Goal: Obtain resource: Download file/media

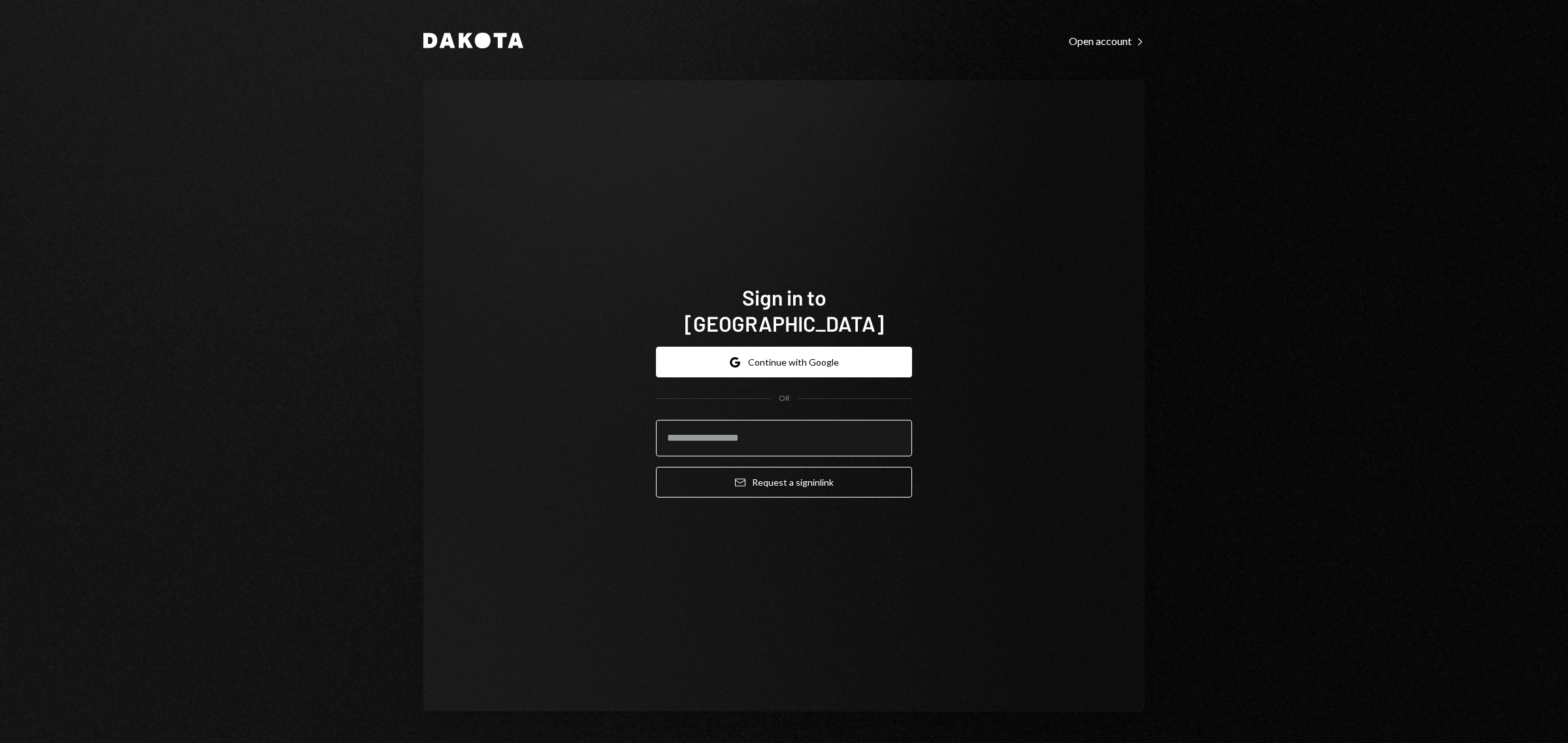
click at [759, 420] on input "email" at bounding box center [784, 438] width 256 height 37
click at [0, 743] on com-1password-button at bounding box center [0, 743] width 0 height 0
type input "**********"
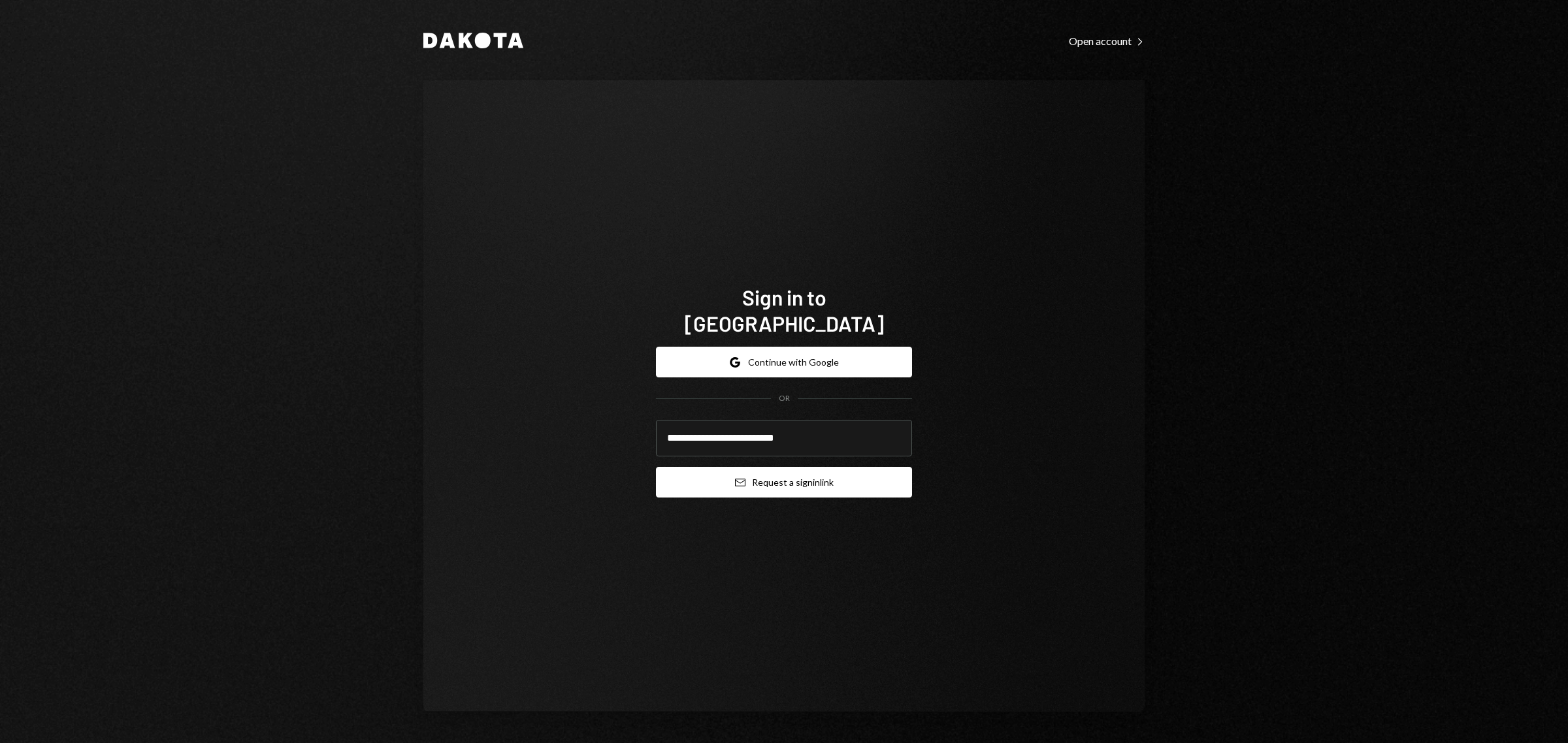
click at [795, 467] on button "Email Request a sign in link" at bounding box center [784, 482] width 256 height 31
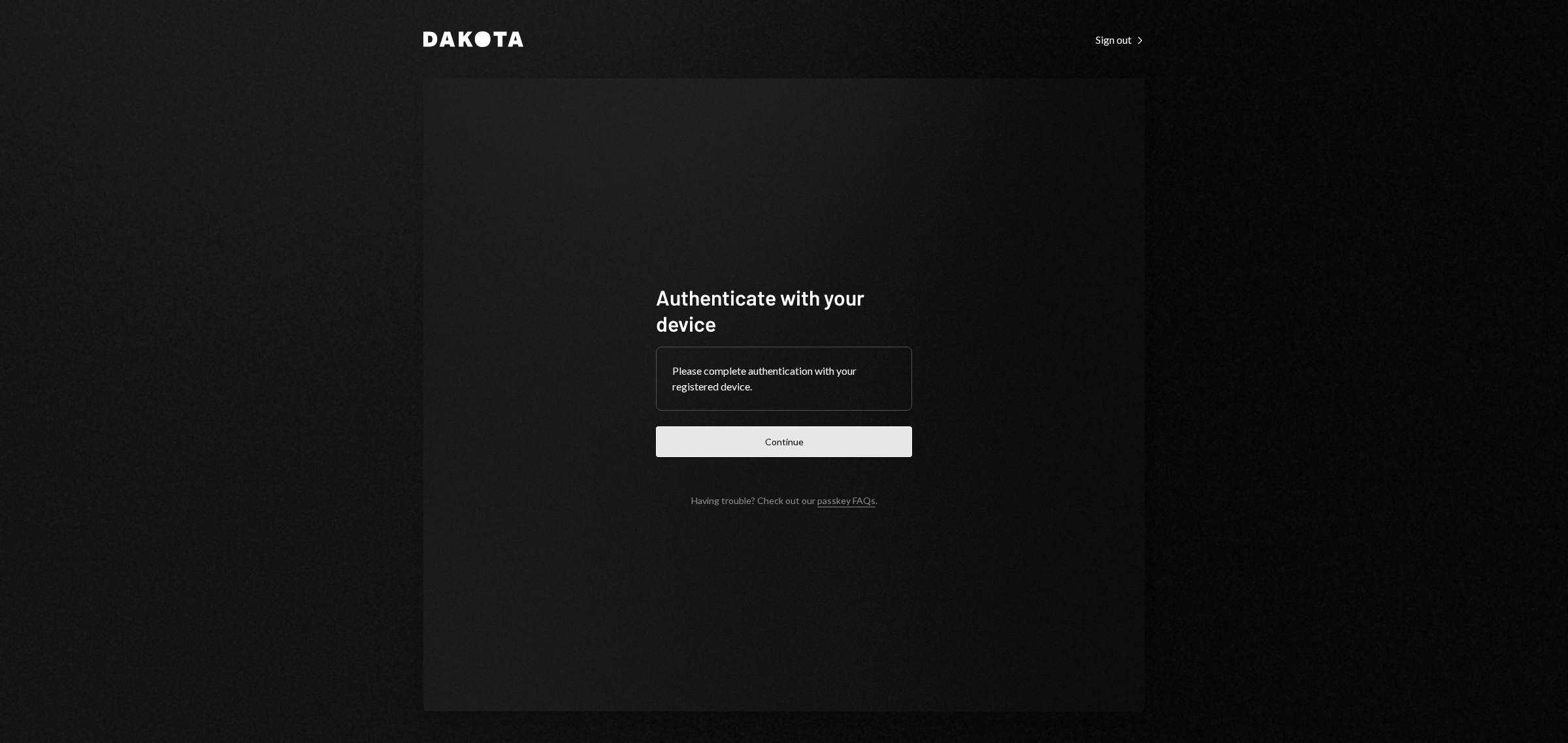
click at [808, 449] on button "Continue" at bounding box center [784, 441] width 256 height 31
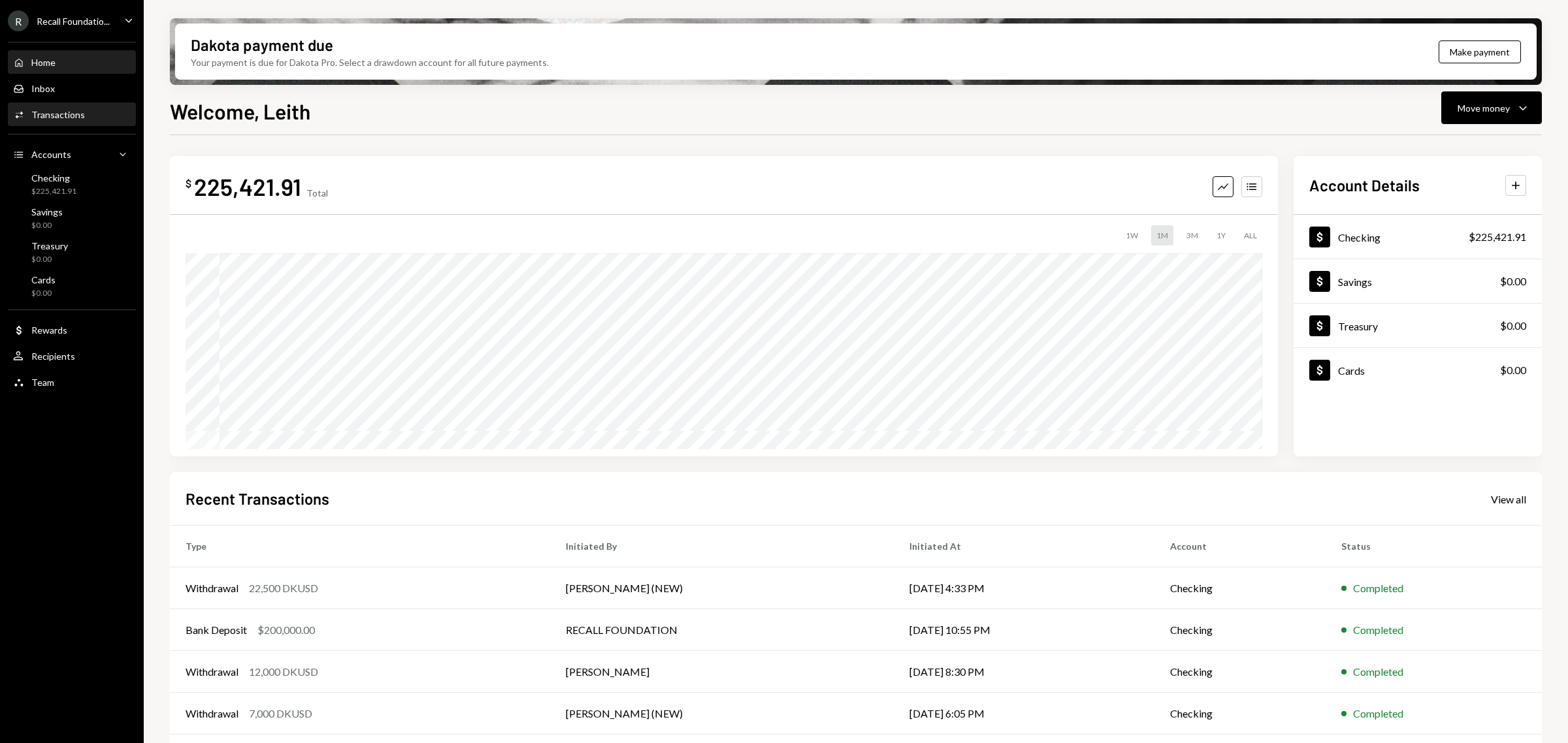
click at [86, 112] on div "Activities Transactions" at bounding box center [72, 115] width 117 height 11
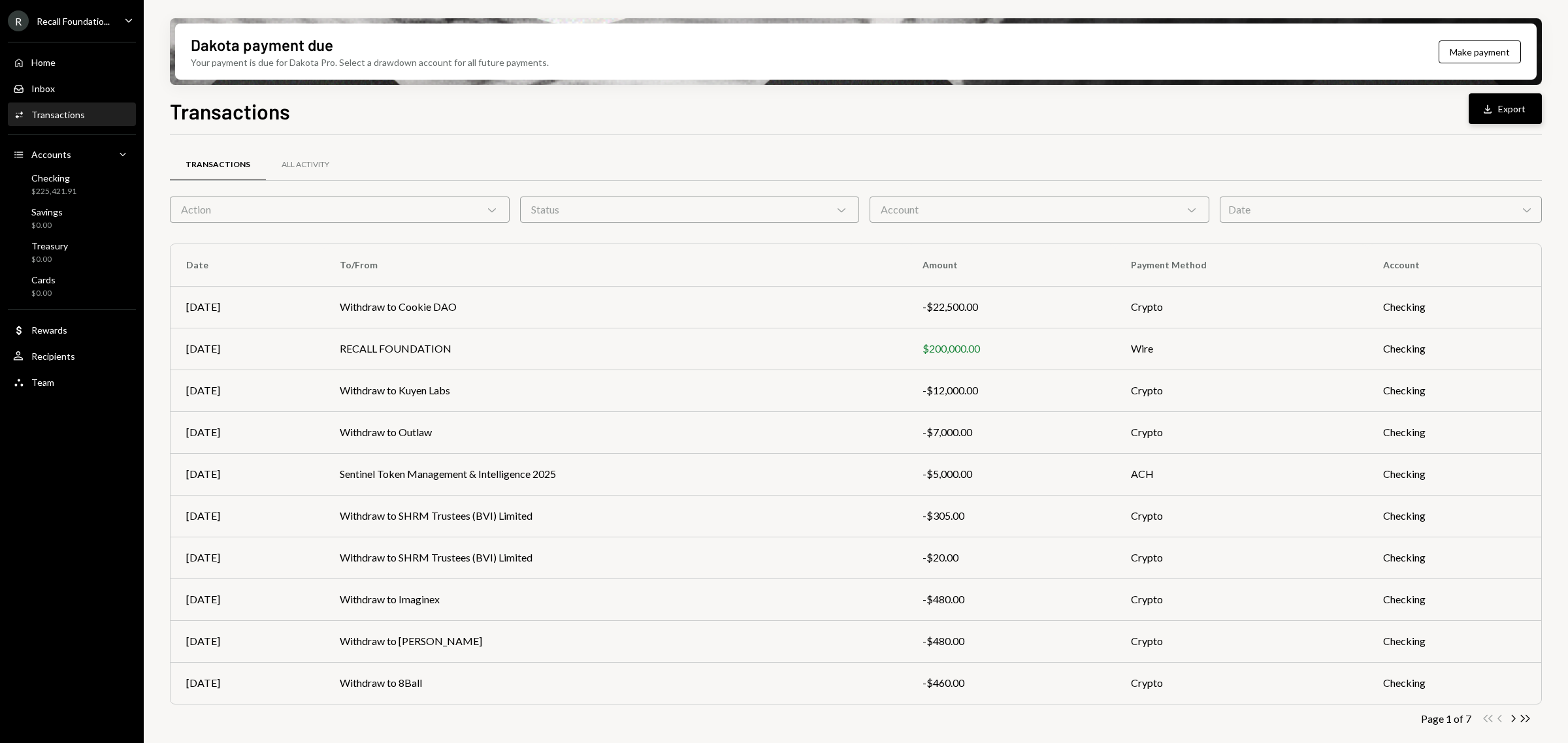
click at [1484, 115] on button "Download Export" at bounding box center [1506, 108] width 73 height 31
click at [100, 20] on div "Recall Foundatio..." at bounding box center [73, 21] width 73 height 11
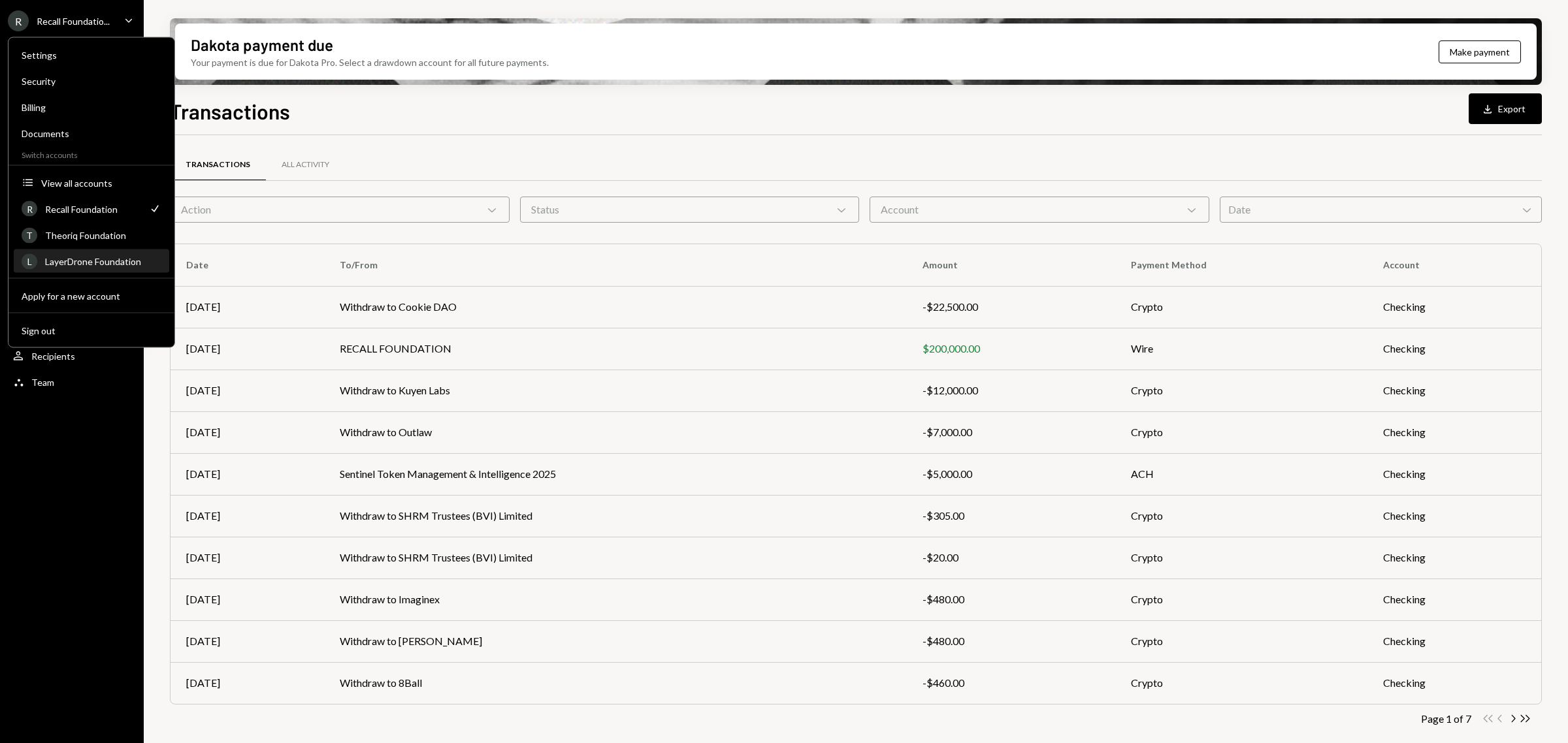
click at [122, 257] on div "LayerDrone Foundation" at bounding box center [103, 261] width 116 height 11
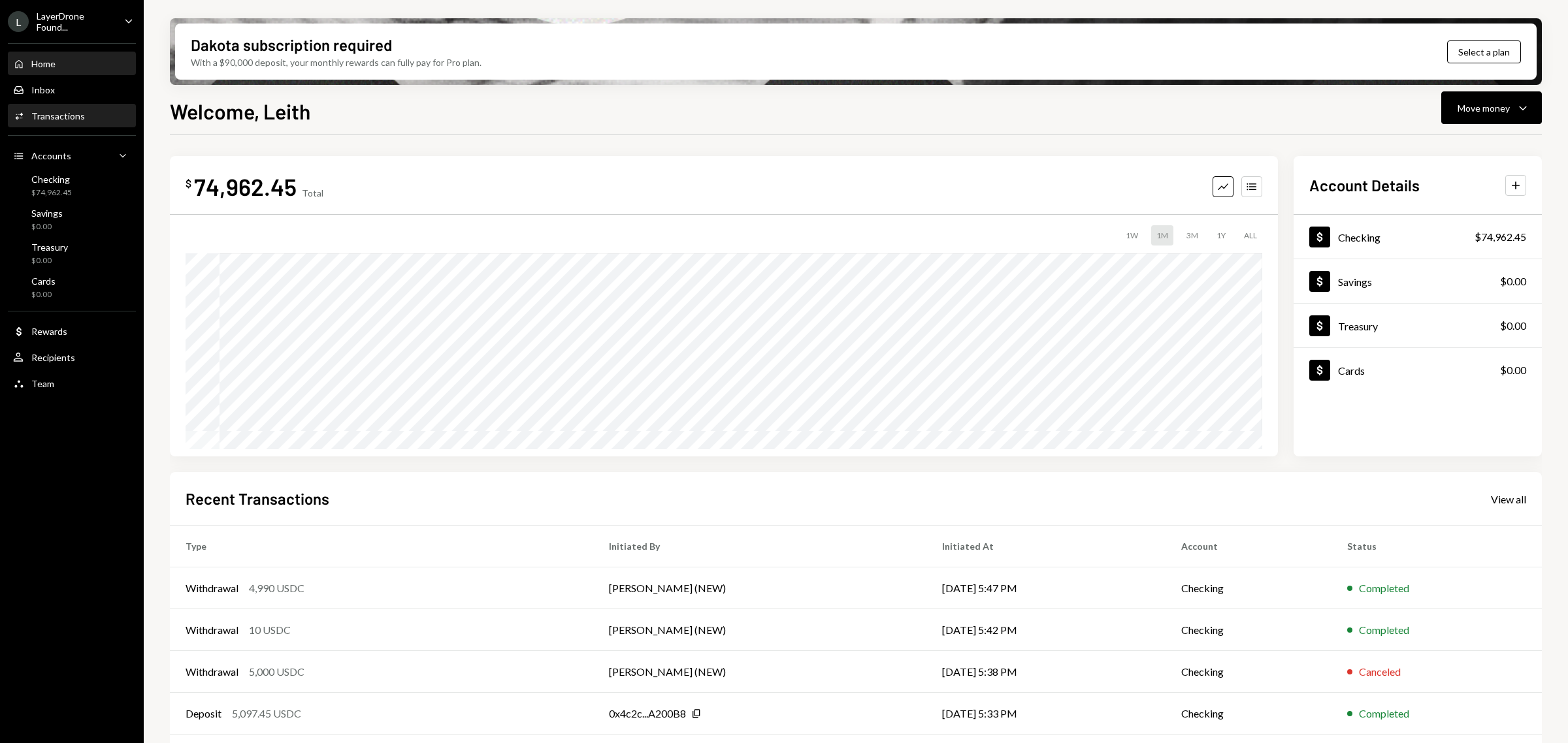
click at [76, 110] on div "Transactions" at bounding box center [58, 115] width 53 height 11
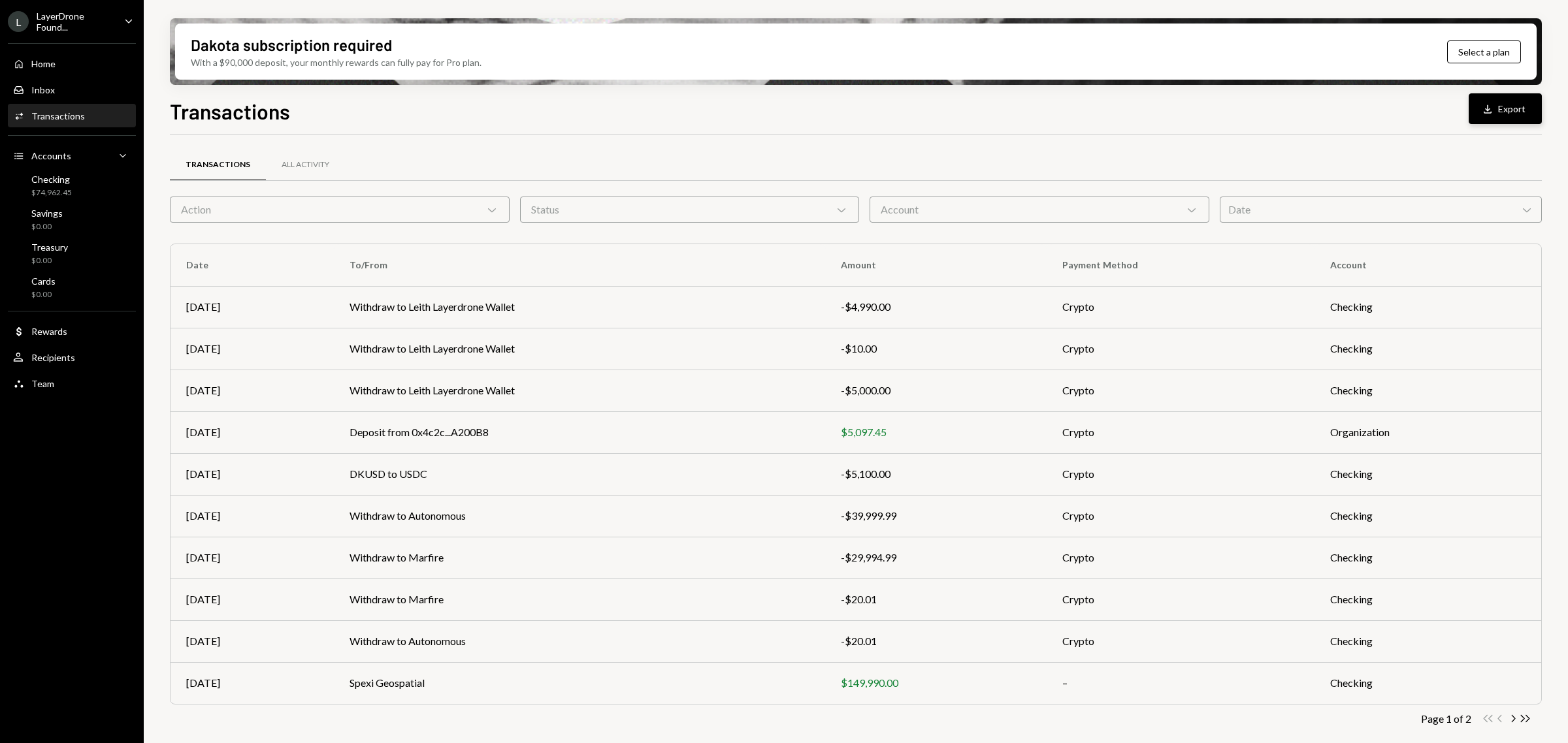
click at [1493, 115] on icon "Download" at bounding box center [1488, 108] width 13 height 13
click at [79, 177] on div "Checking $74,962.45" at bounding box center [72, 186] width 117 height 24
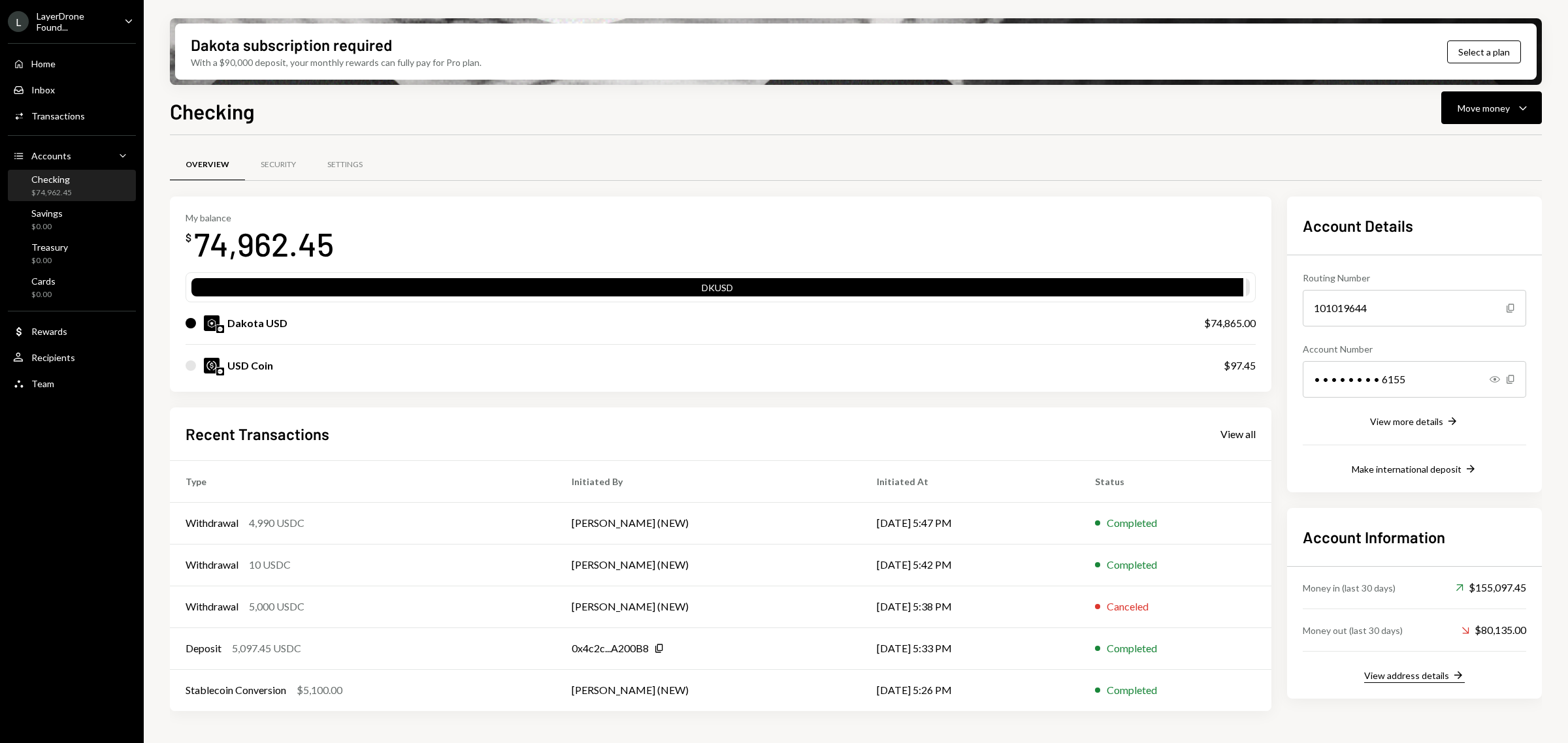
click at [1426, 673] on div "View address details" at bounding box center [1406, 676] width 85 height 11
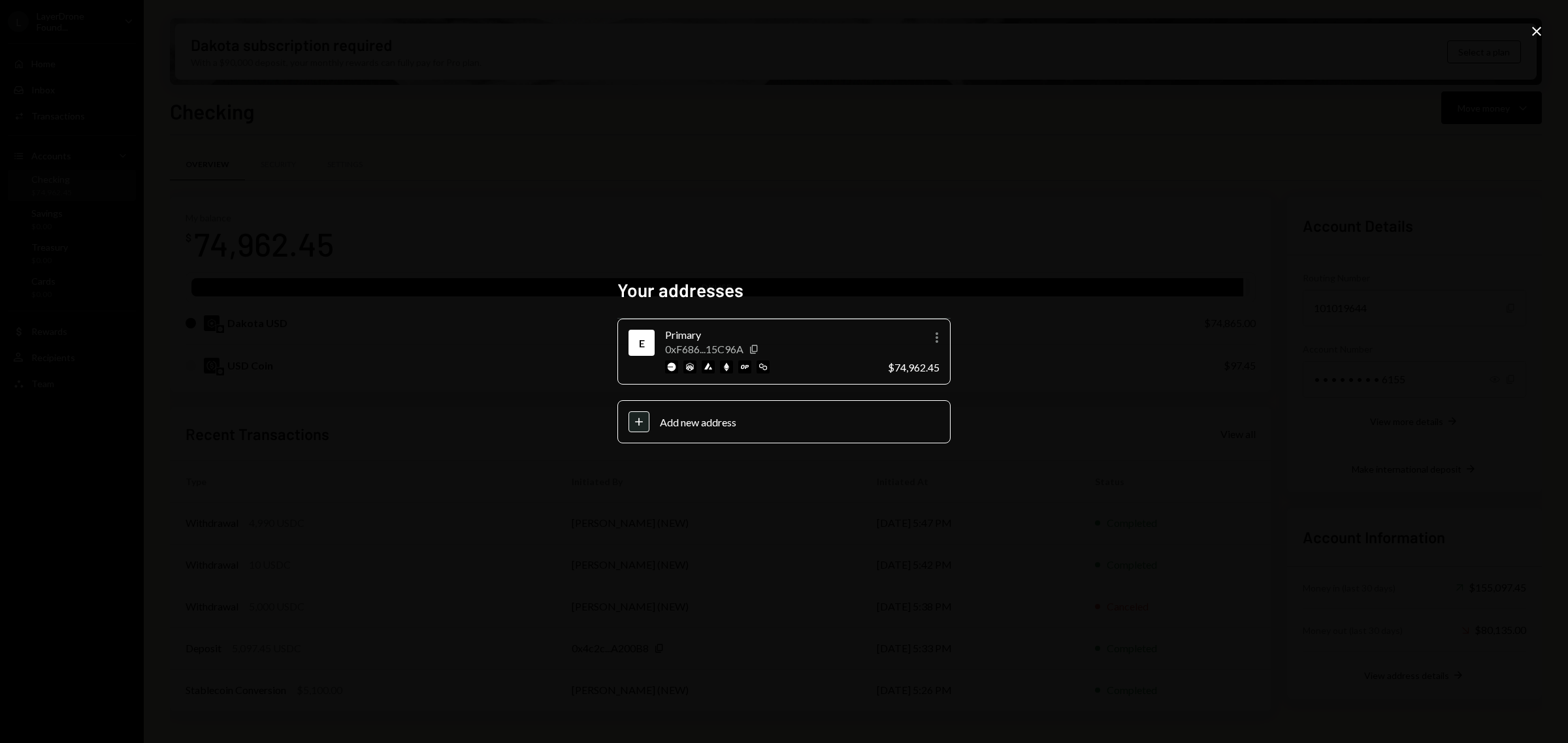
click at [814, 348] on div "0xF686...15C96A Copy" at bounding box center [771, 349] width 213 height 12
click at [779, 351] on div "0xF686...15C96A Copy" at bounding box center [771, 349] width 213 height 12
click at [1523, 43] on div "Your addresses E Primary 0xF686...15C96A Copy More $74,962.45 Plus Add new addr…" at bounding box center [784, 372] width 1568 height 743
click at [1526, 35] on div "Your addresses E Primary 0xF686...15C96A Copy More $74,962.45 Plus Add new addr…" at bounding box center [784, 372] width 1568 height 743
click at [1529, 36] on icon "Close" at bounding box center [1537, 31] width 16 height 16
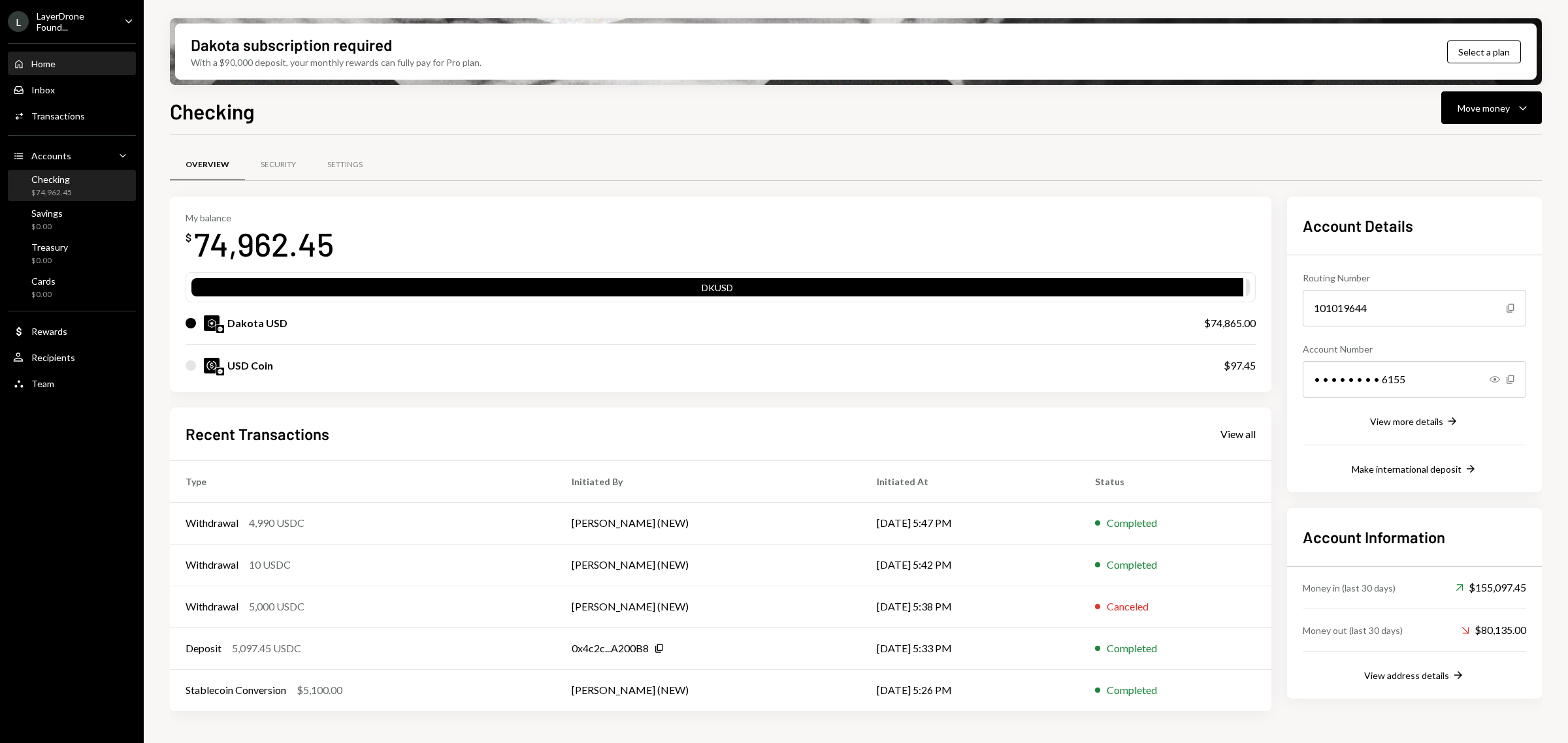
click at [75, 66] on div "Home Home" at bounding box center [72, 64] width 117 height 11
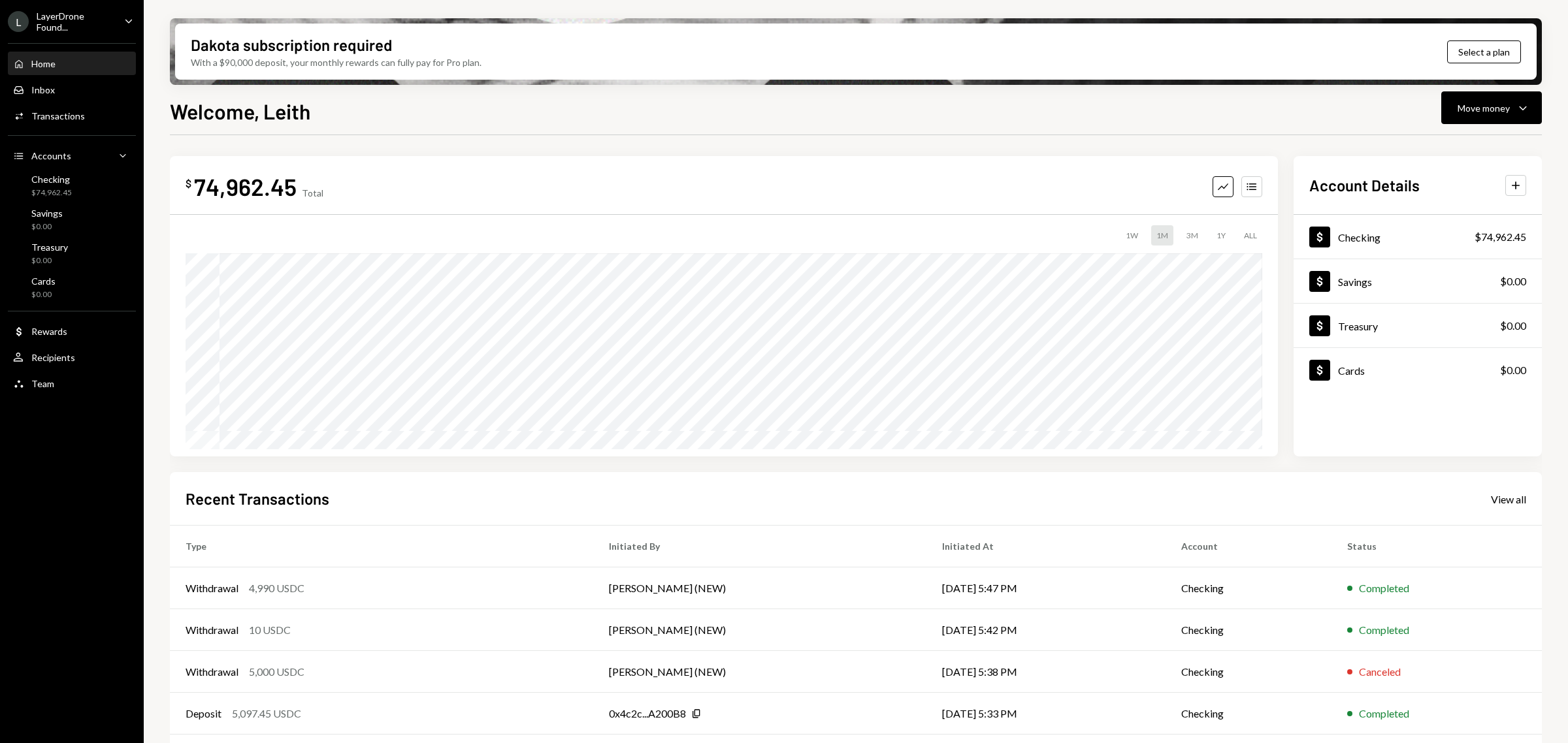
click at [109, 19] on div "LayerDrone Found..." at bounding box center [75, 21] width 77 height 22
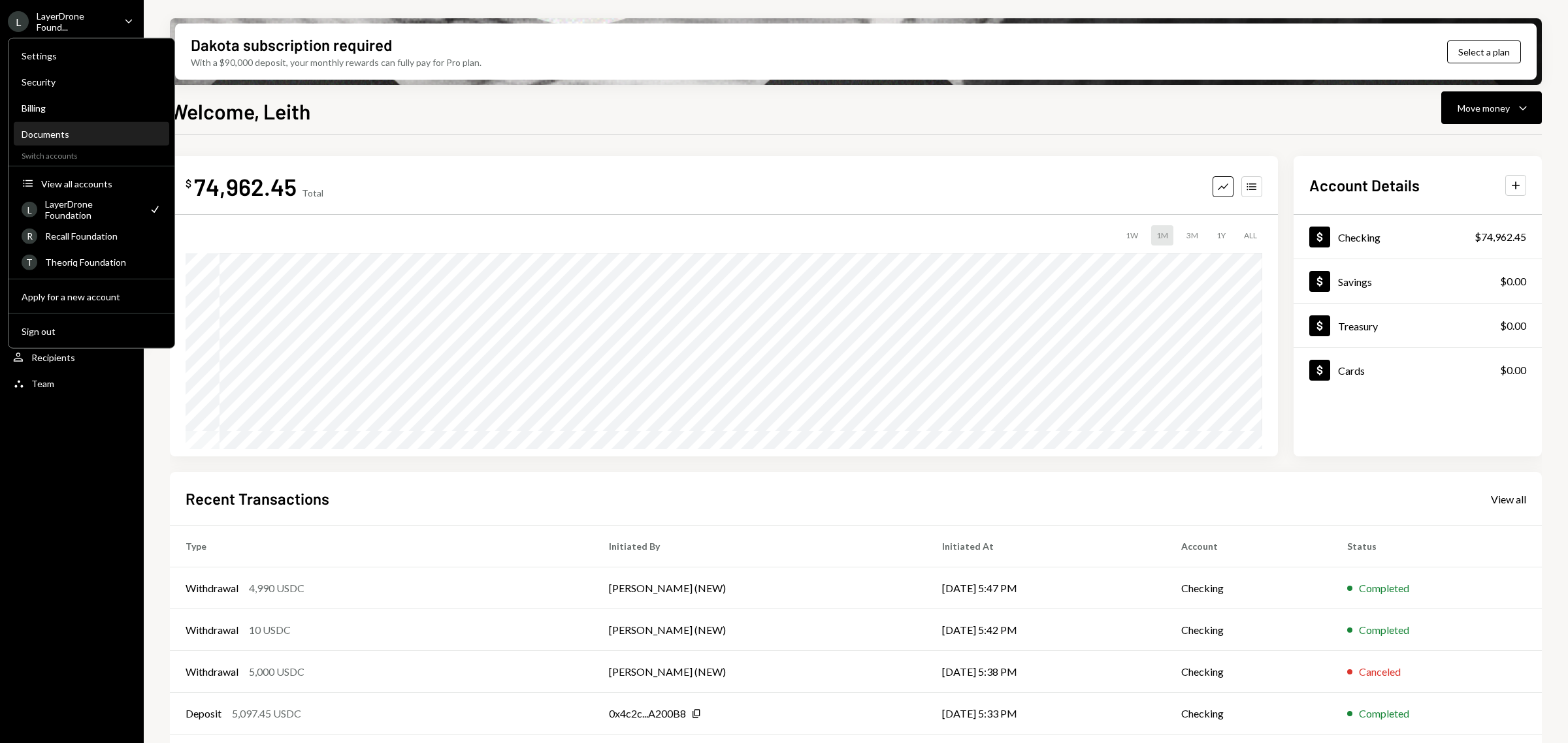
click at [89, 128] on div "Documents" at bounding box center [92, 134] width 140 height 11
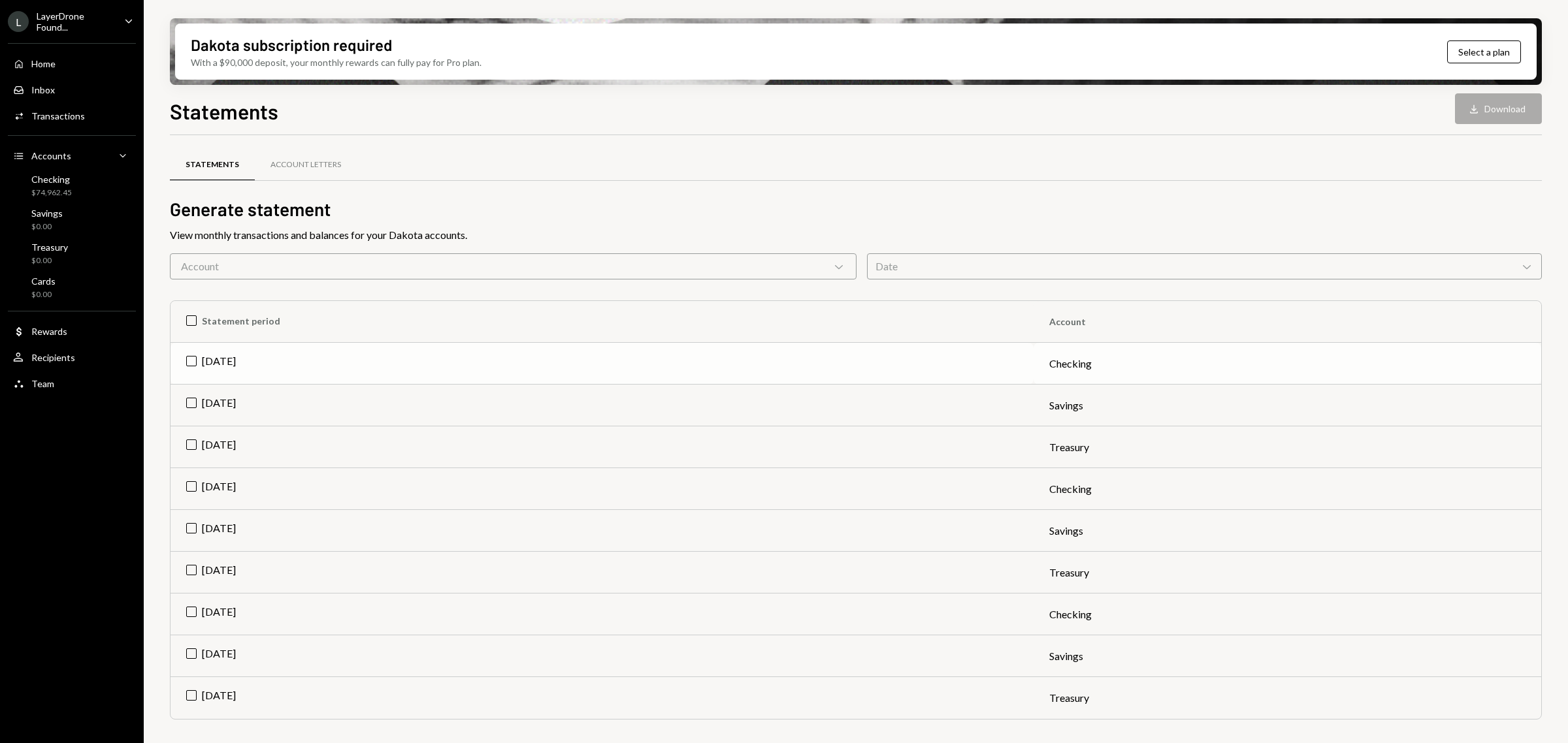
click at [221, 360] on td "[DATE]" at bounding box center [602, 364] width 863 height 42
click at [1490, 108] on button "Download Download" at bounding box center [1498, 108] width 87 height 31
click at [199, 321] on th "Statement period" at bounding box center [602, 322] width 863 height 42
click at [206, 321] on th "Check Statement period" at bounding box center [602, 322] width 863 height 42
click at [306, 158] on div "Account Letters" at bounding box center [305, 165] width 102 height 31
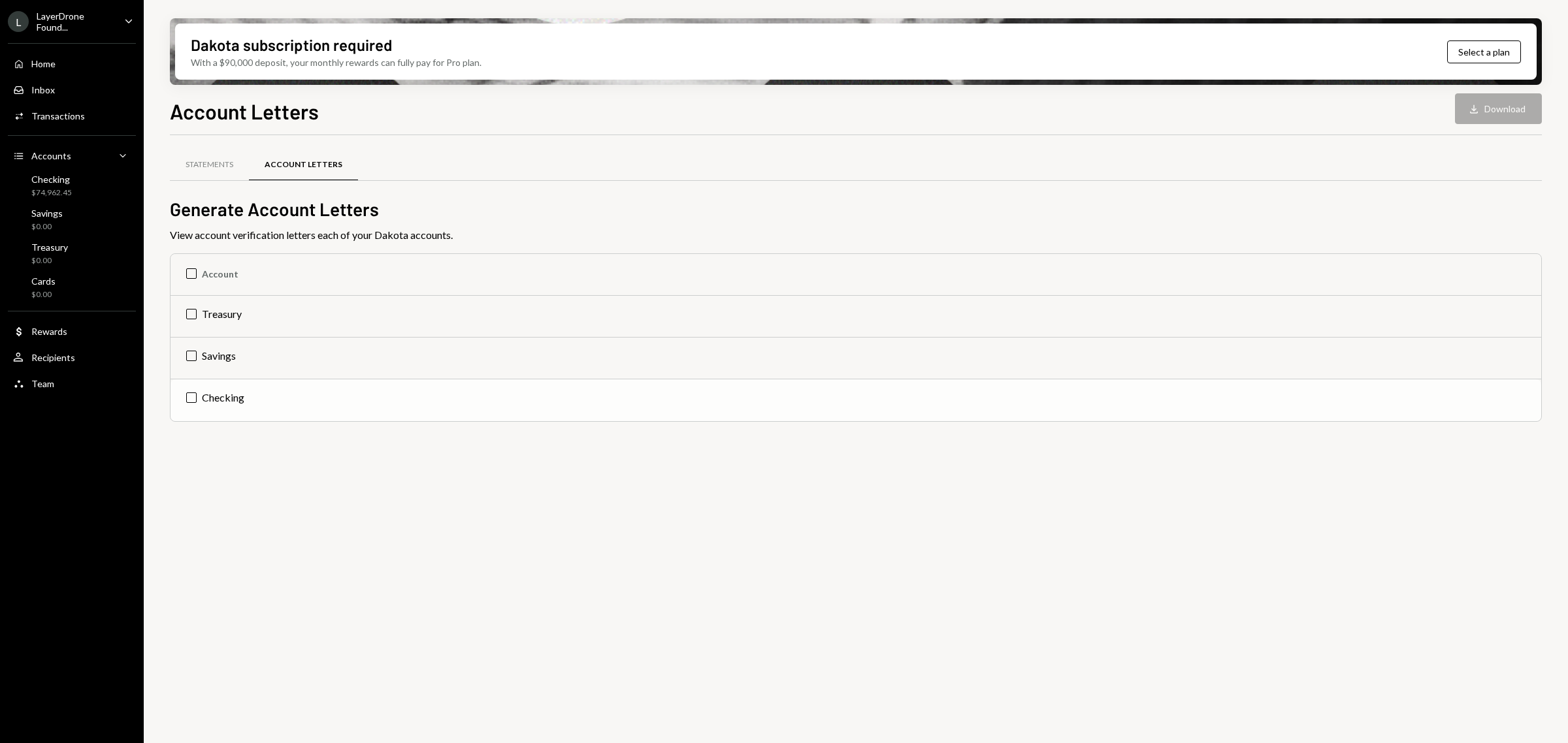
click at [216, 392] on td "Checking" at bounding box center [856, 400] width 1371 height 42
click at [1516, 118] on button "Download Download" at bounding box center [1498, 108] width 87 height 31
click at [224, 170] on div "Statements" at bounding box center [209, 164] width 48 height 11
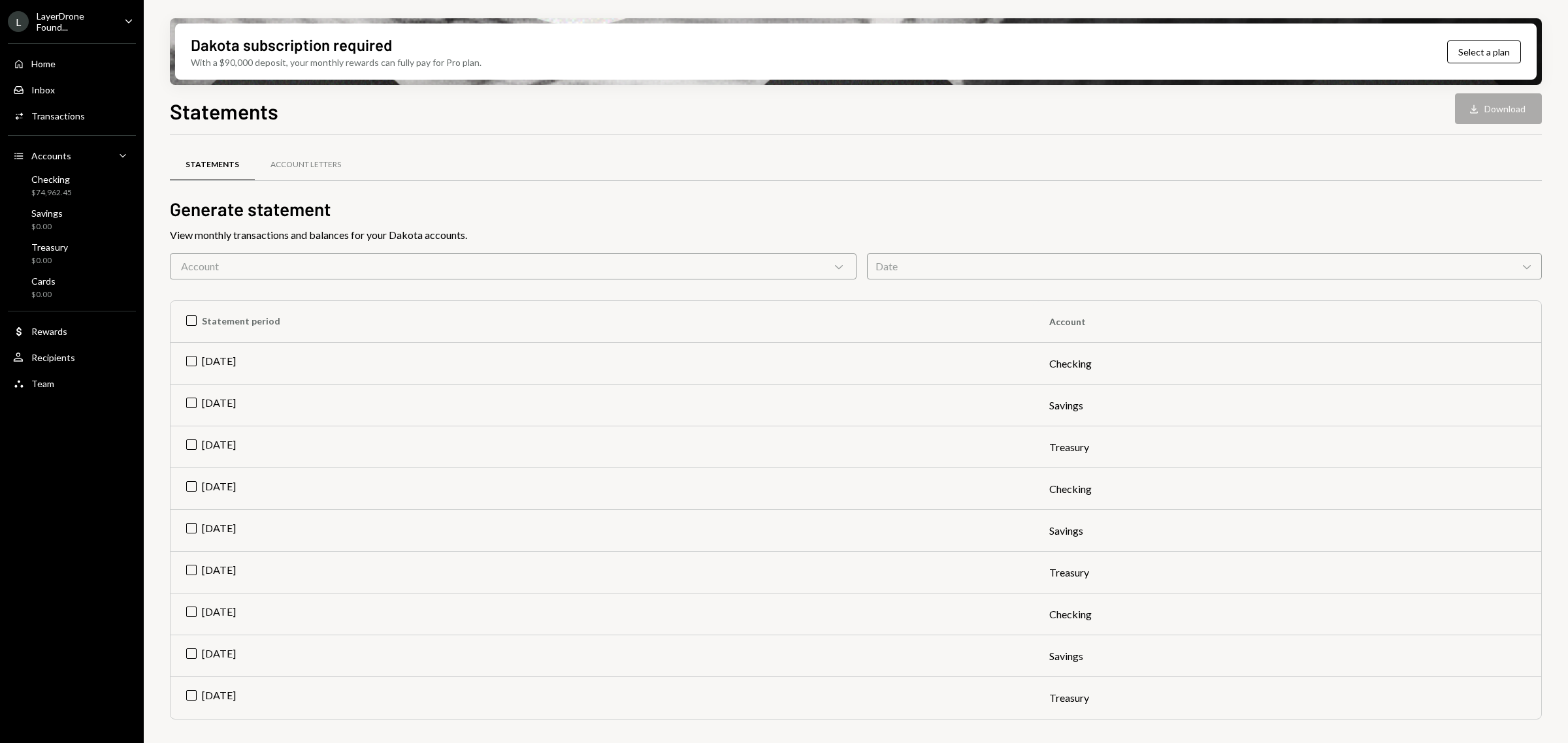
click at [827, 268] on div "Account Chevron Down" at bounding box center [512, 267] width 686 height 26
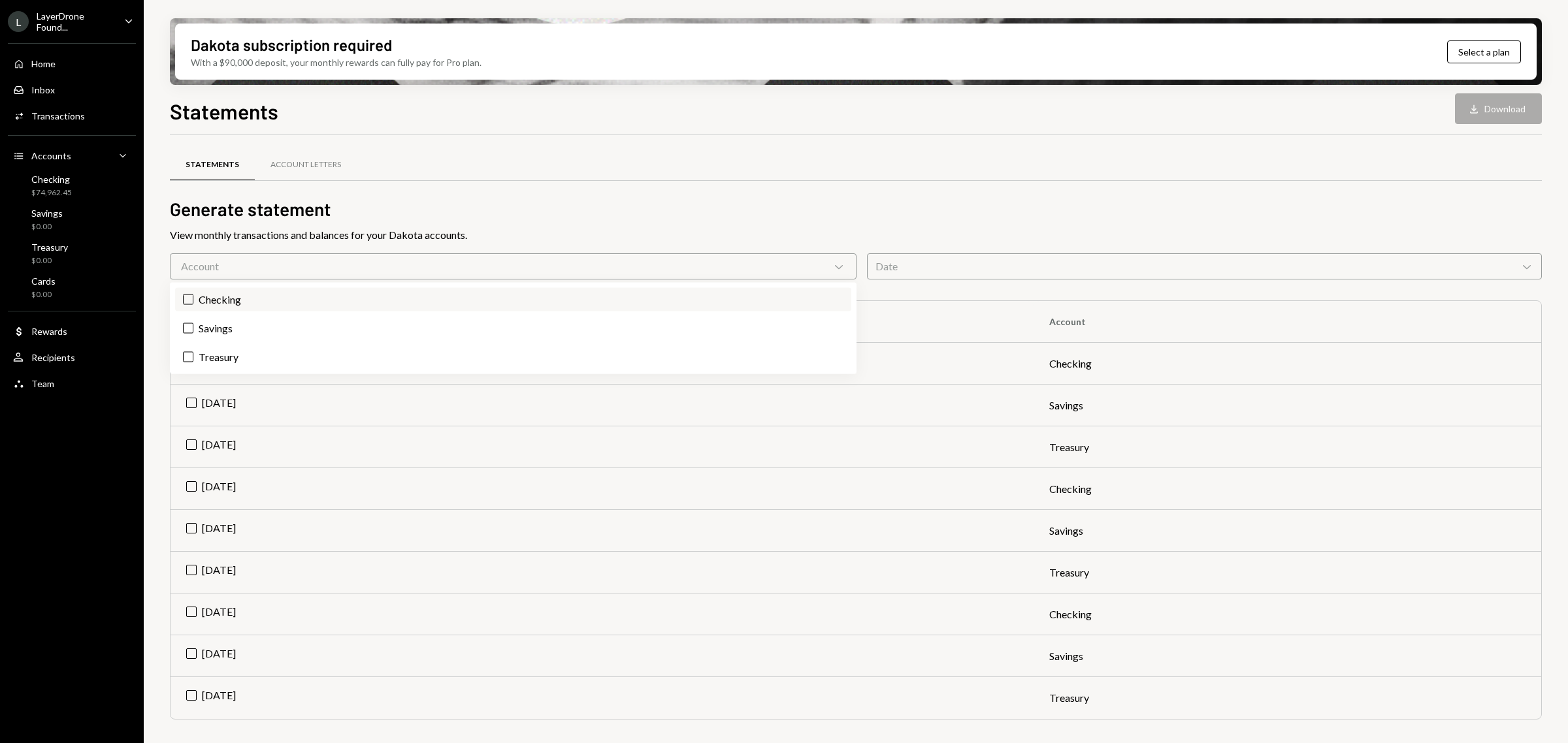
click at [234, 293] on label "Checking" at bounding box center [512, 300] width 676 height 24
click at [193, 295] on button "Checking" at bounding box center [188, 300] width 10 height 10
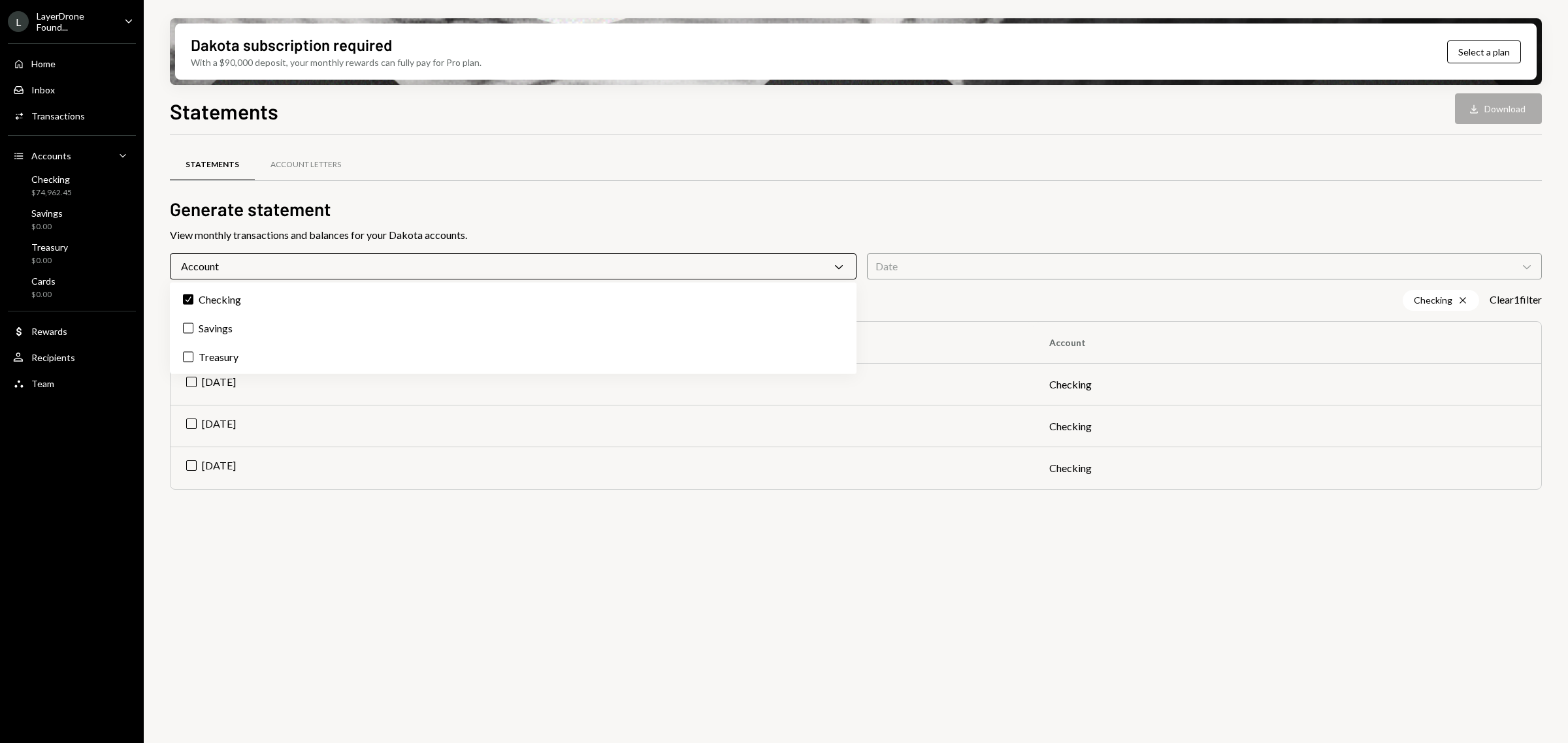
click at [945, 263] on div "Date Chevron Down" at bounding box center [1205, 267] width 675 height 26
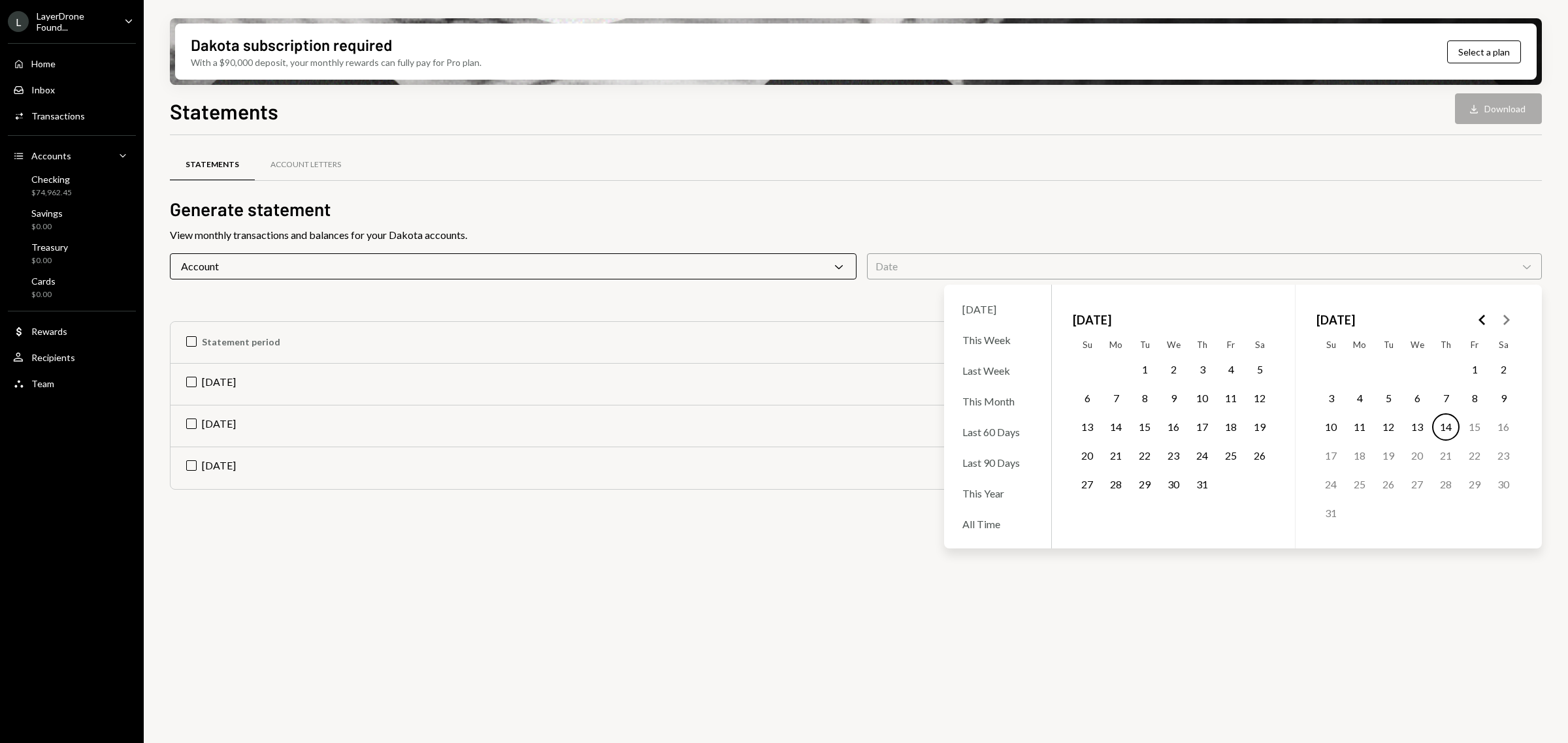
click at [1466, 370] on button "1" at bounding box center [1474, 369] width 27 height 27
click at [1446, 423] on button "14" at bounding box center [1446, 427] width 27 height 27
click at [1474, 213] on h2 "Generate statement" at bounding box center [855, 209] width 1372 height 25
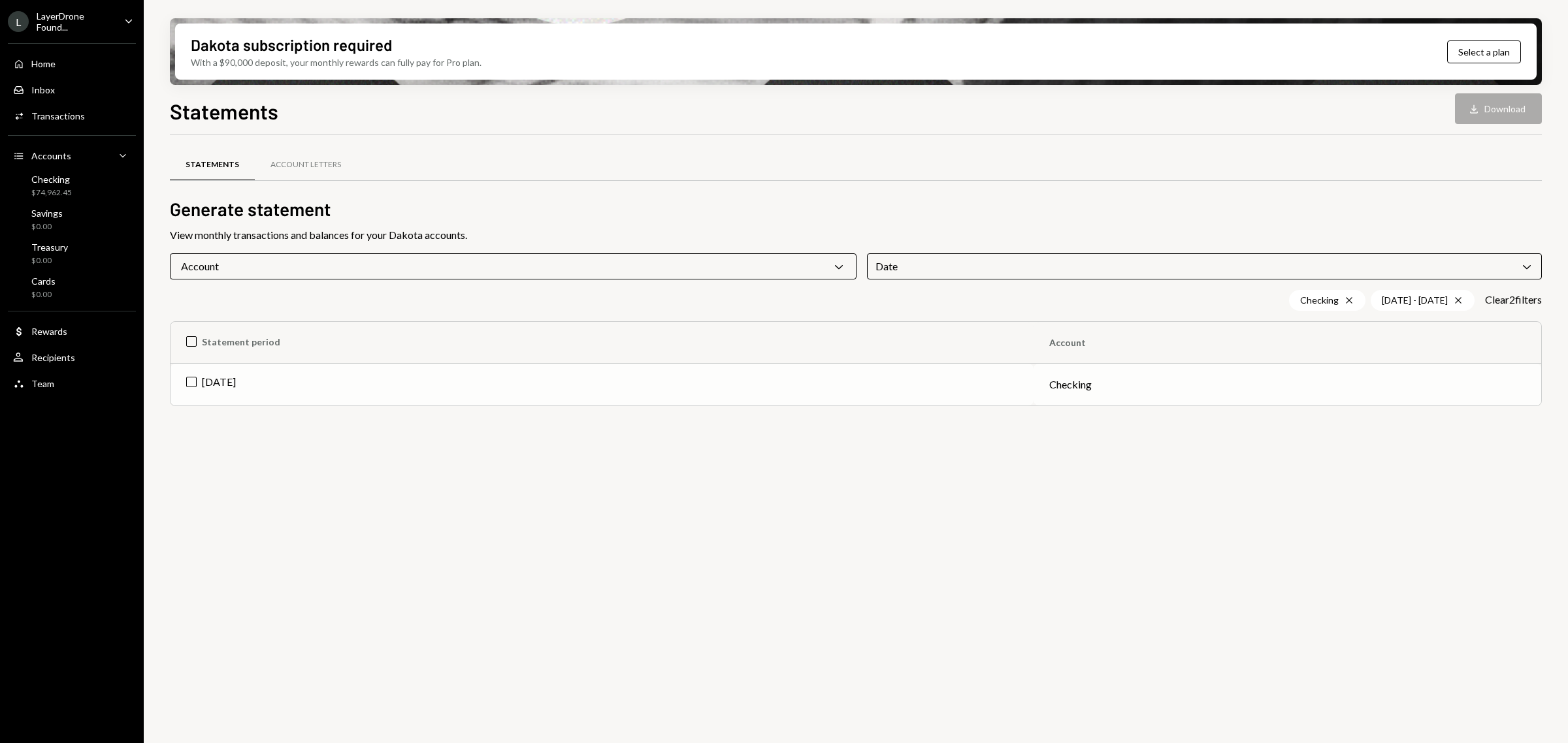
click at [233, 377] on td "[DATE]" at bounding box center [602, 385] width 863 height 42
click at [1524, 103] on button "Download Download" at bounding box center [1498, 108] width 87 height 31
